Goal: Task Accomplishment & Management: Use online tool/utility

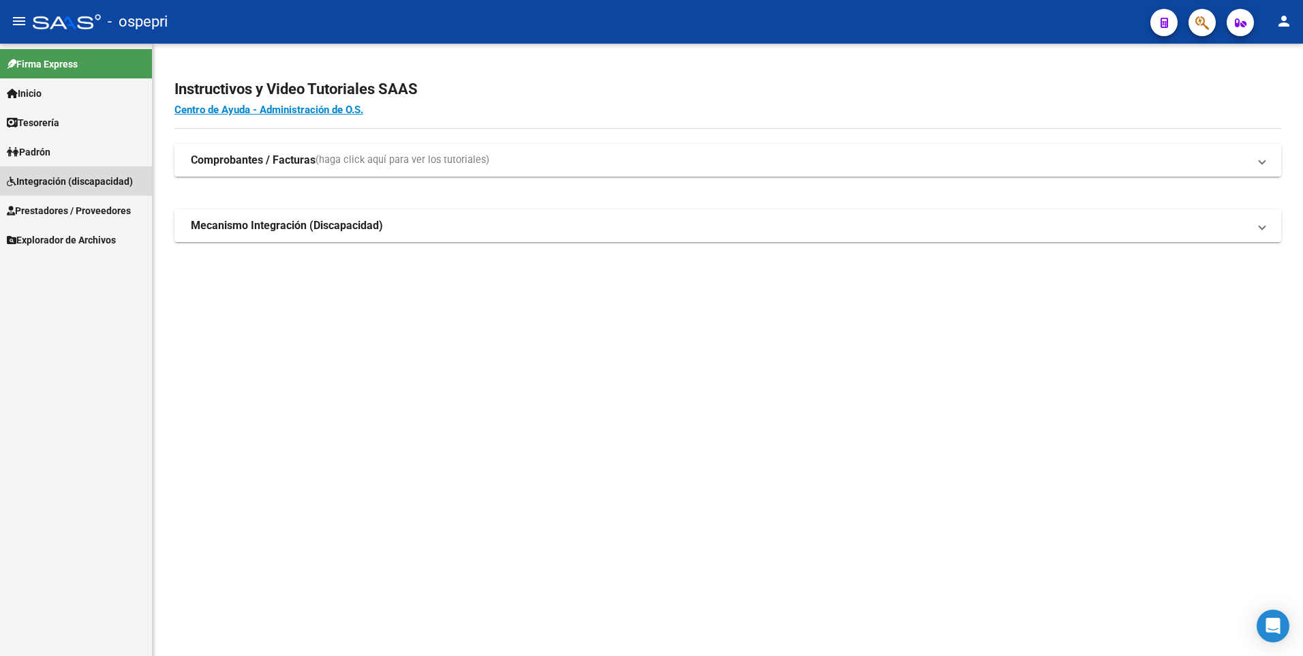
click at [53, 184] on span "Integración (discapacidad)" at bounding box center [70, 181] width 126 height 15
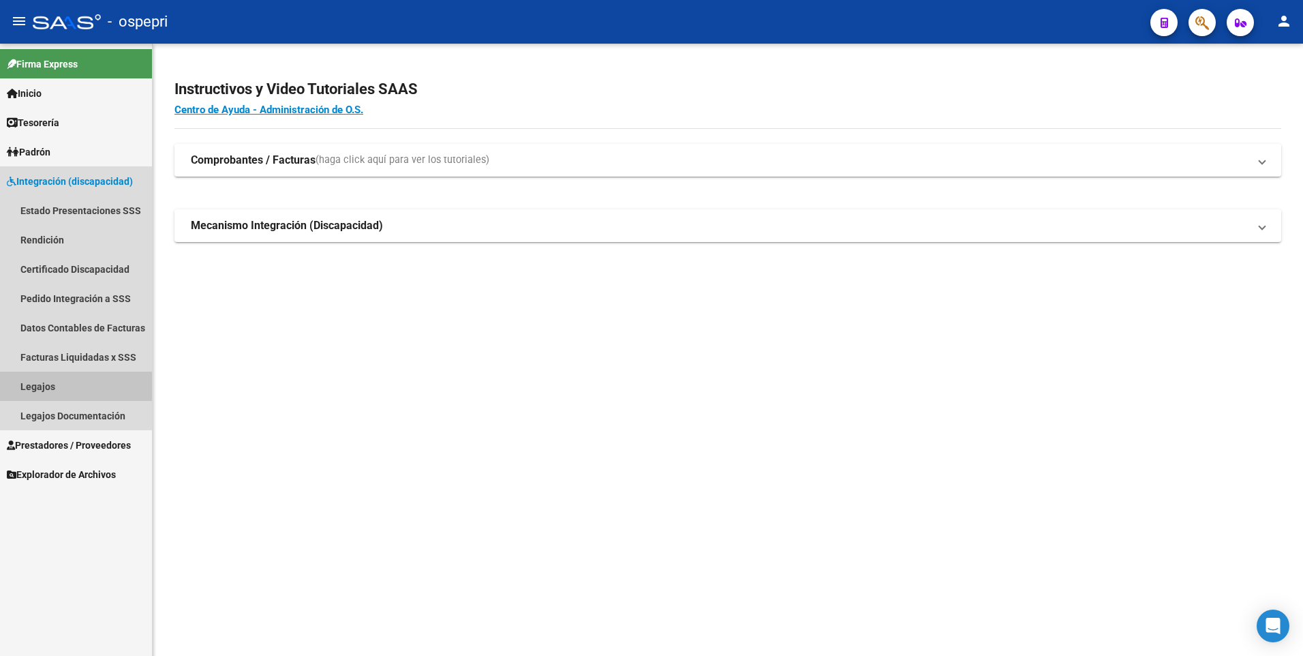
click at [60, 391] on link "Legajos" at bounding box center [76, 385] width 152 height 29
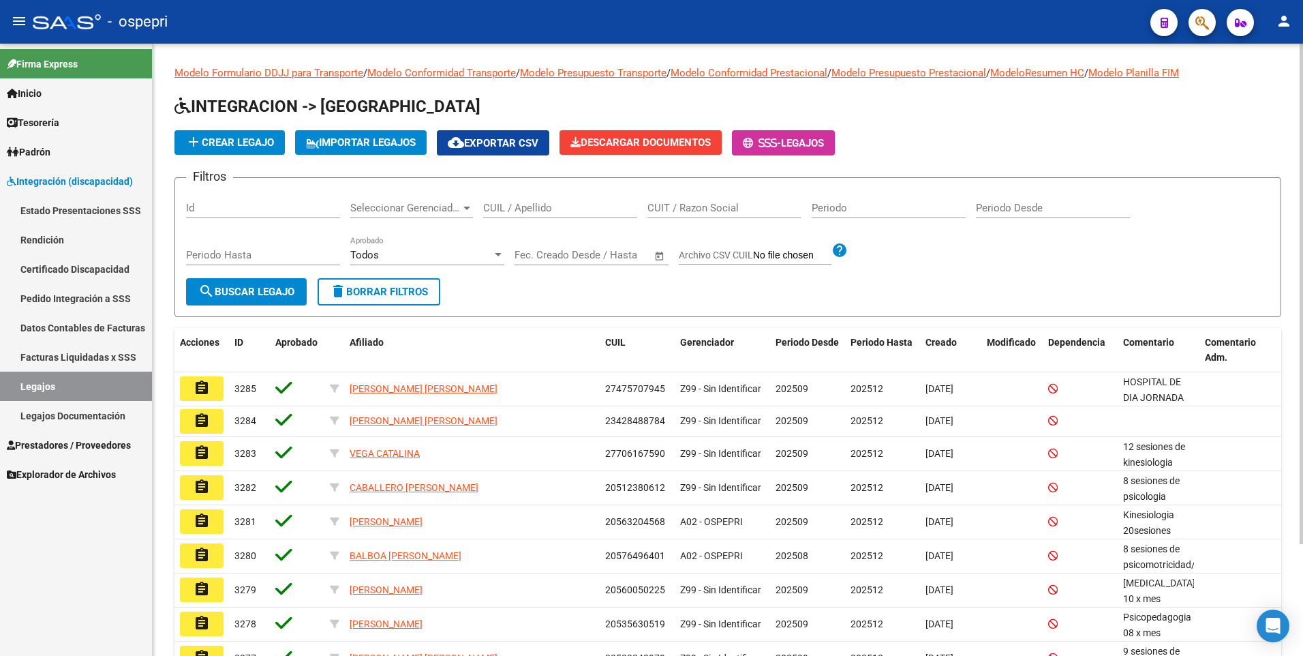
click at [523, 211] on input "CUIL / Apellido" at bounding box center [560, 208] width 154 height 12
paste input "49138142"
type input "49138142"
click at [264, 297] on span "search Buscar Legajo" at bounding box center [246, 292] width 96 height 12
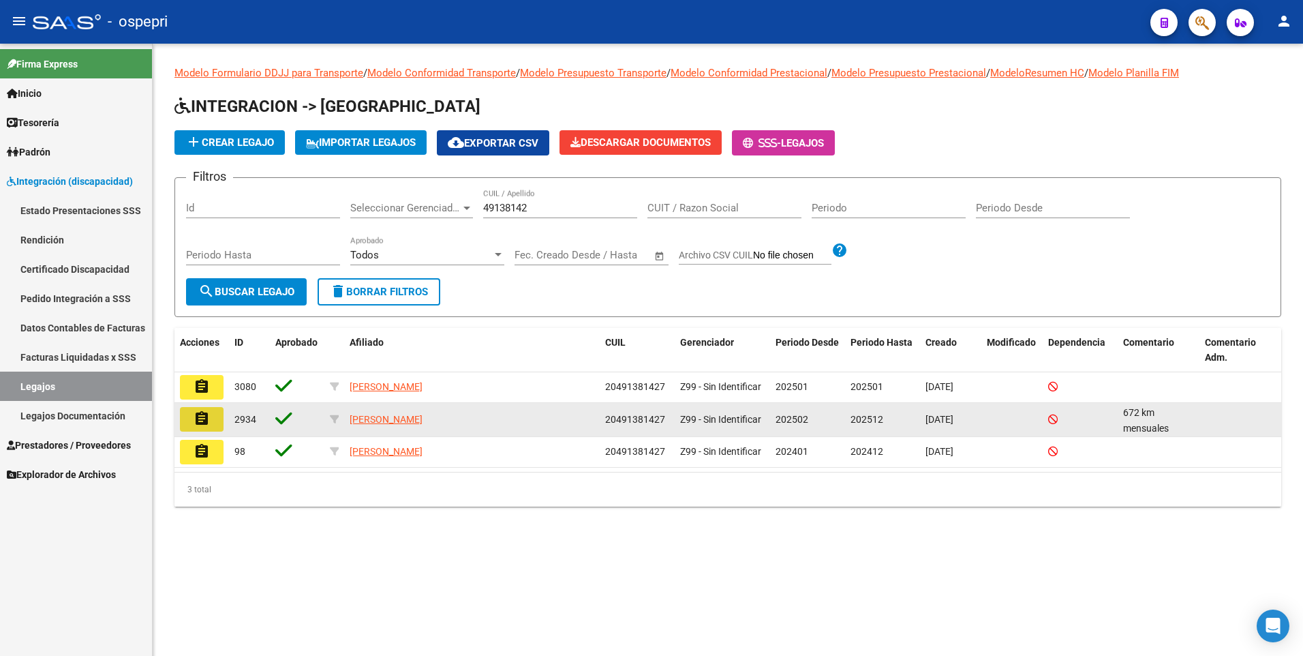
click at [198, 416] on mat-icon "assignment" at bounding box center [202, 418] width 16 height 16
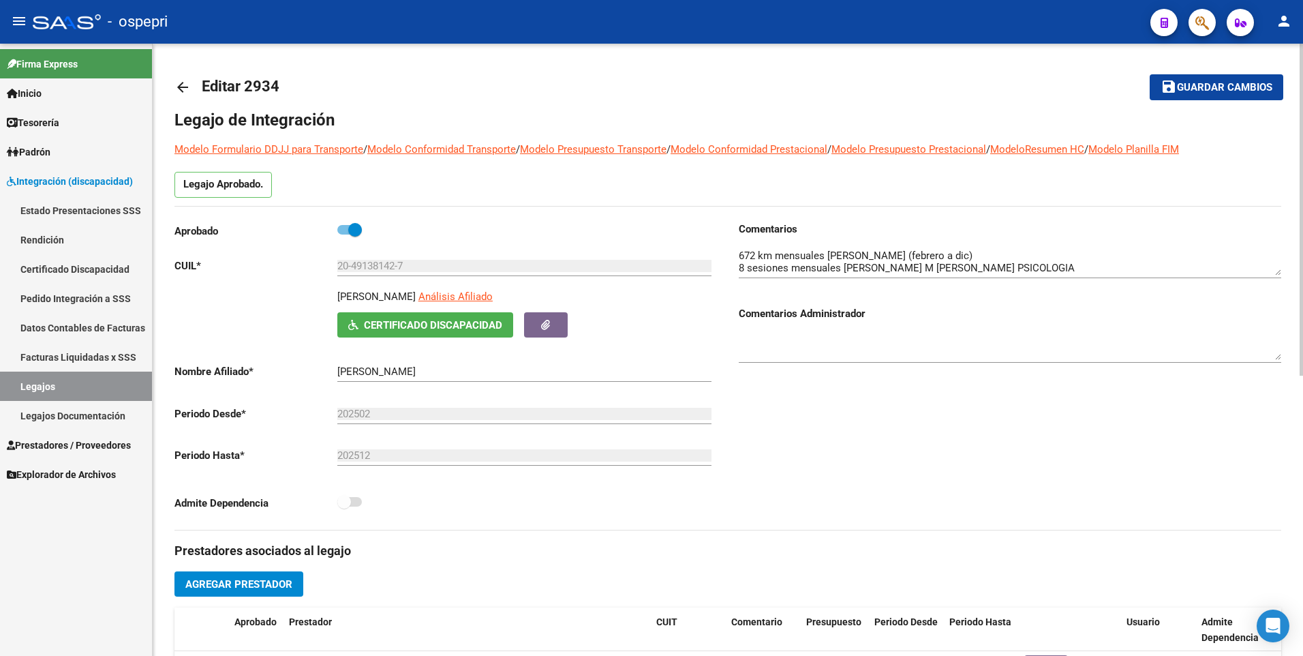
click at [184, 82] on mat-icon "arrow_back" at bounding box center [182, 87] width 16 height 16
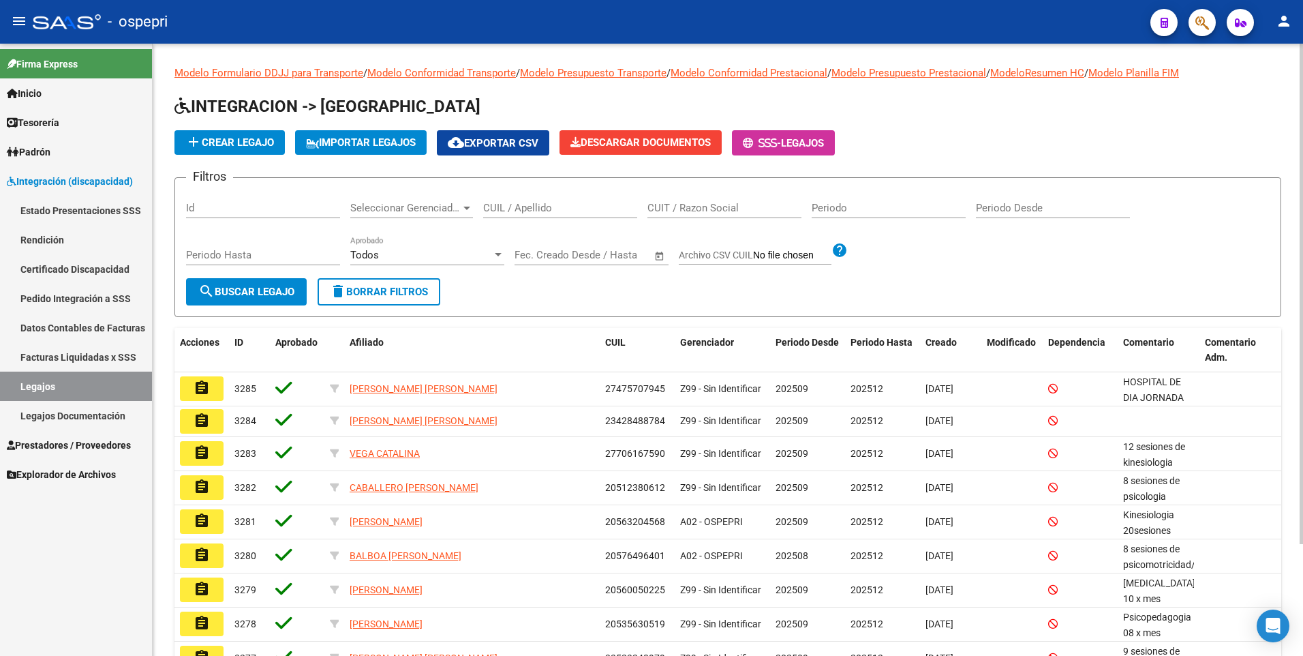
click at [544, 205] on input "CUIL / Apellido" at bounding box center [560, 208] width 154 height 12
paste input "53015556"
type input "53015556"
click at [226, 288] on span "search Buscar Legajo" at bounding box center [246, 292] width 96 height 12
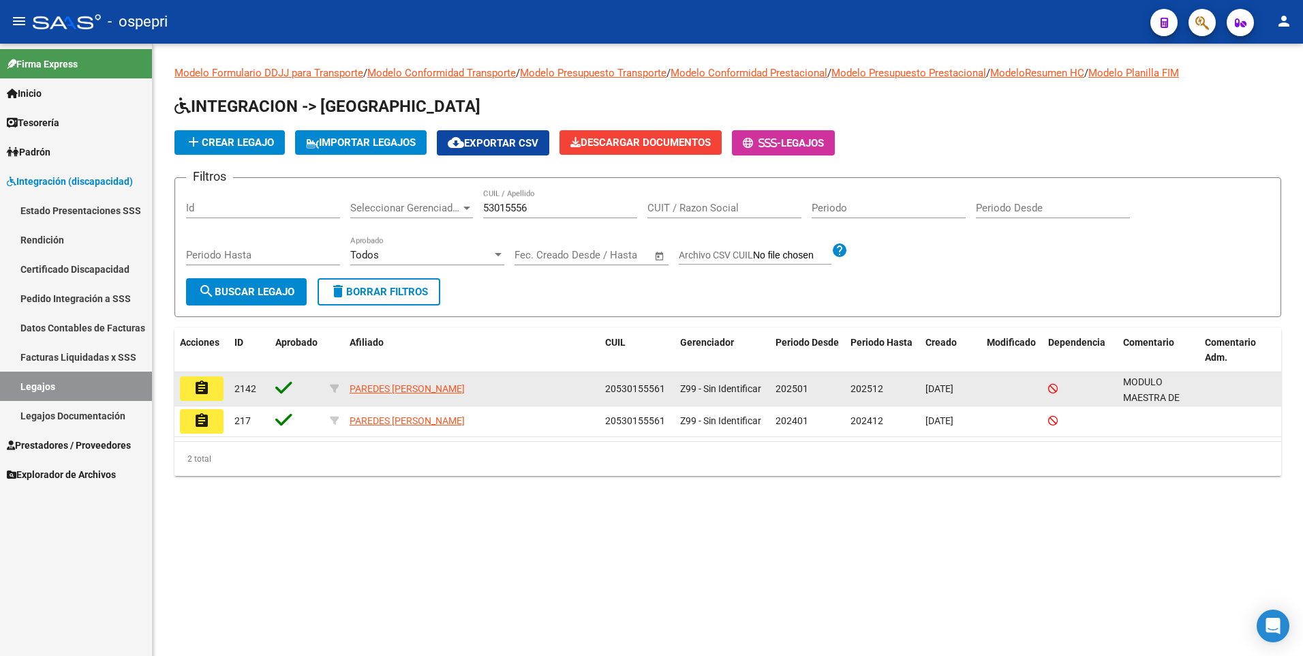
click at [194, 386] on mat-icon "assignment" at bounding box center [202, 388] width 16 height 16
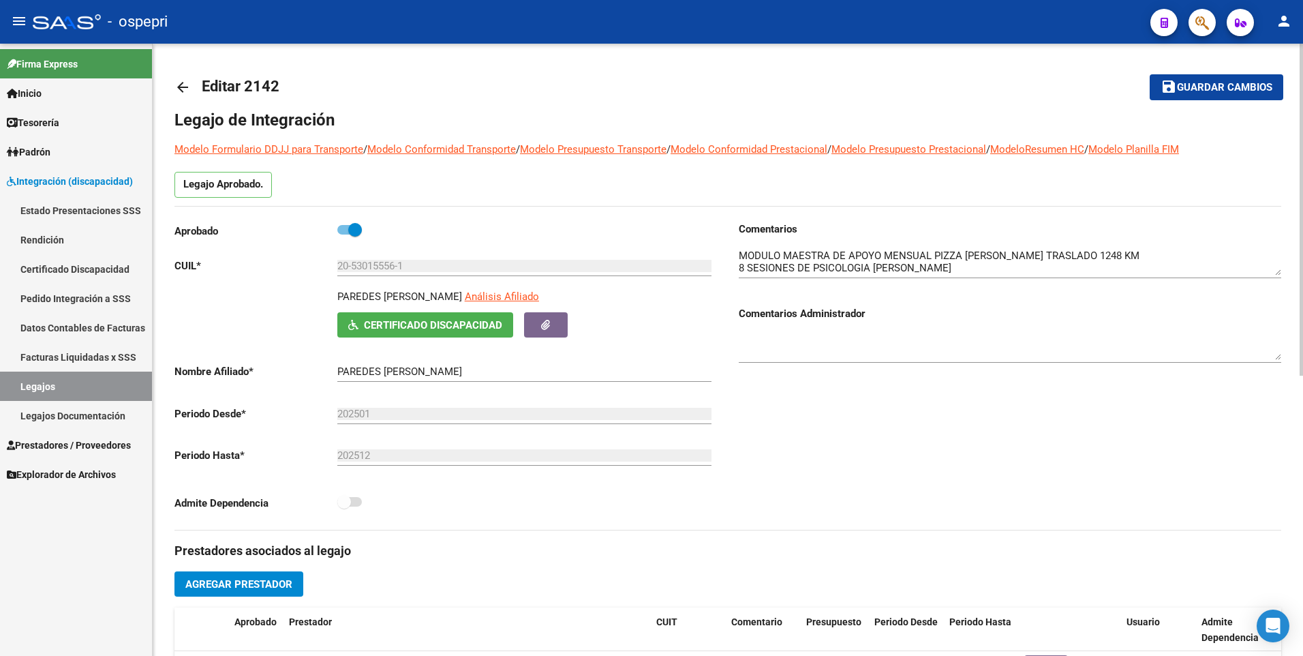
click at [177, 83] on mat-icon "arrow_back" at bounding box center [182, 87] width 16 height 16
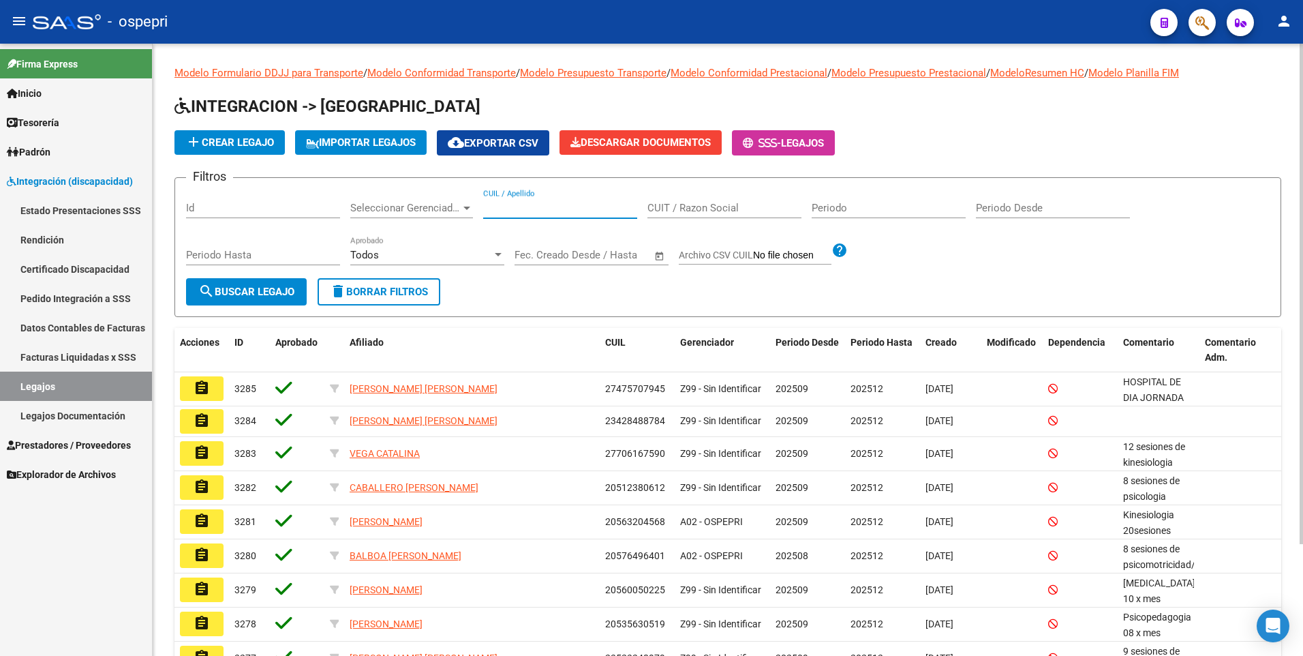
click at [495, 209] on input "CUIL / Apellido" at bounding box center [560, 208] width 154 height 12
paste input "55633956"
type input "55633956"
click at [241, 288] on span "search Buscar Legajo" at bounding box center [246, 292] width 96 height 12
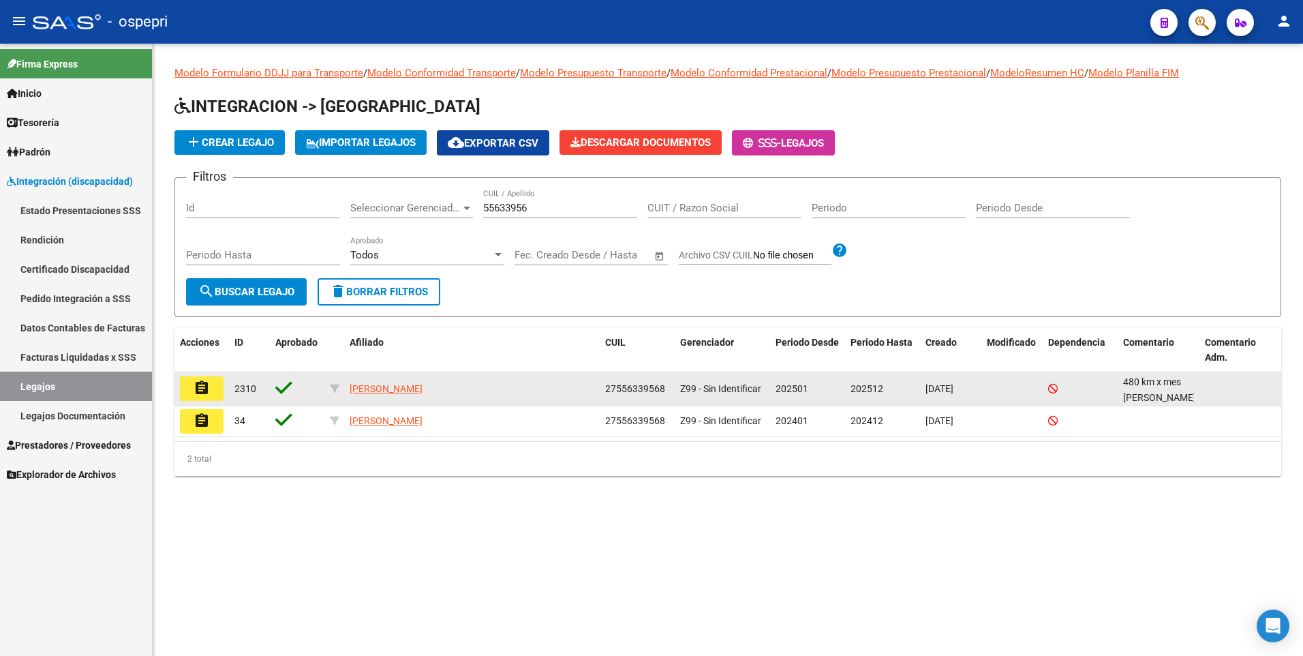
click at [211, 387] on button "assignment" at bounding box center [202, 388] width 44 height 25
